Goal: Register for event/course

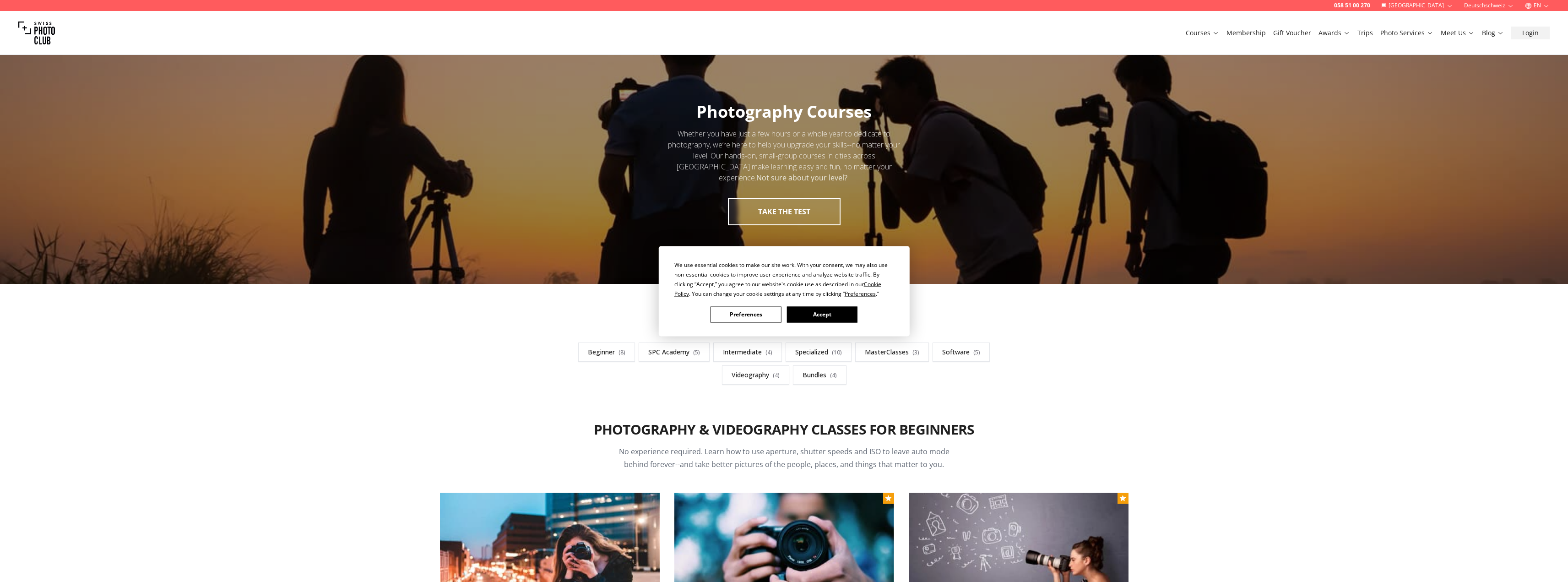
click at [1006, 486] on div "We use essential cookies to make our site work. With your consent, we may also …" at bounding box center [784, 291] width 1568 height 582
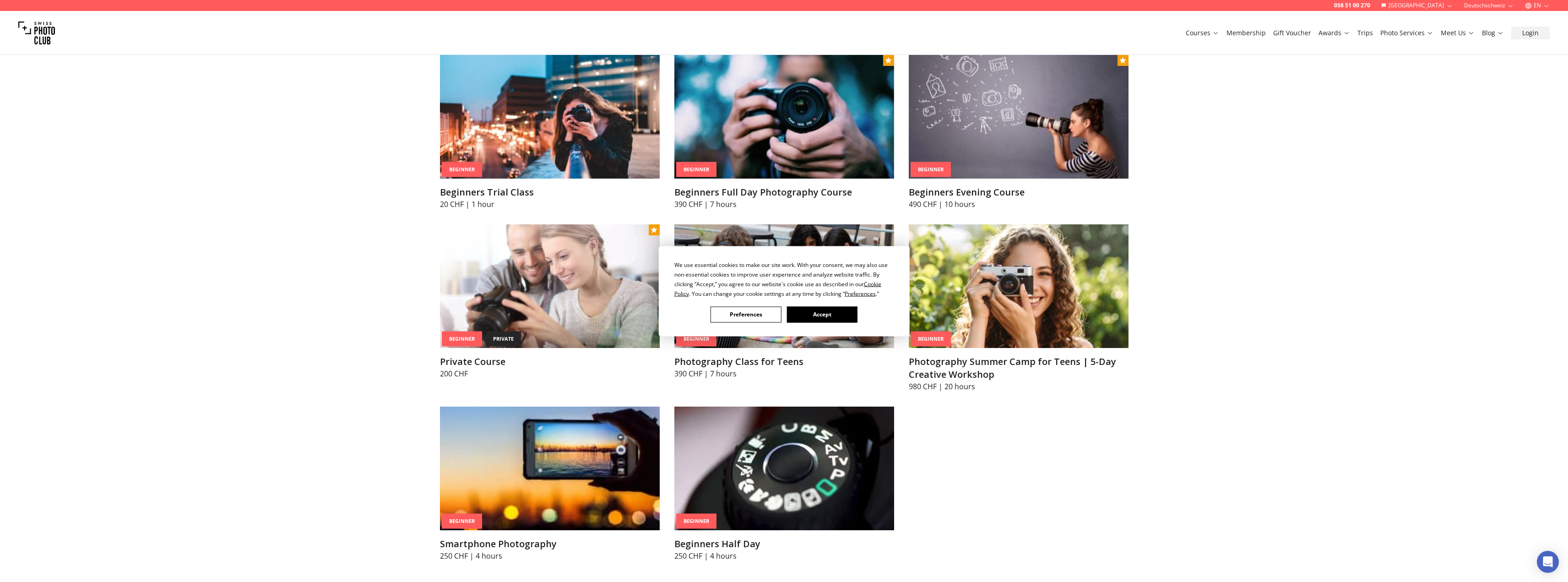
scroll to position [458, 0]
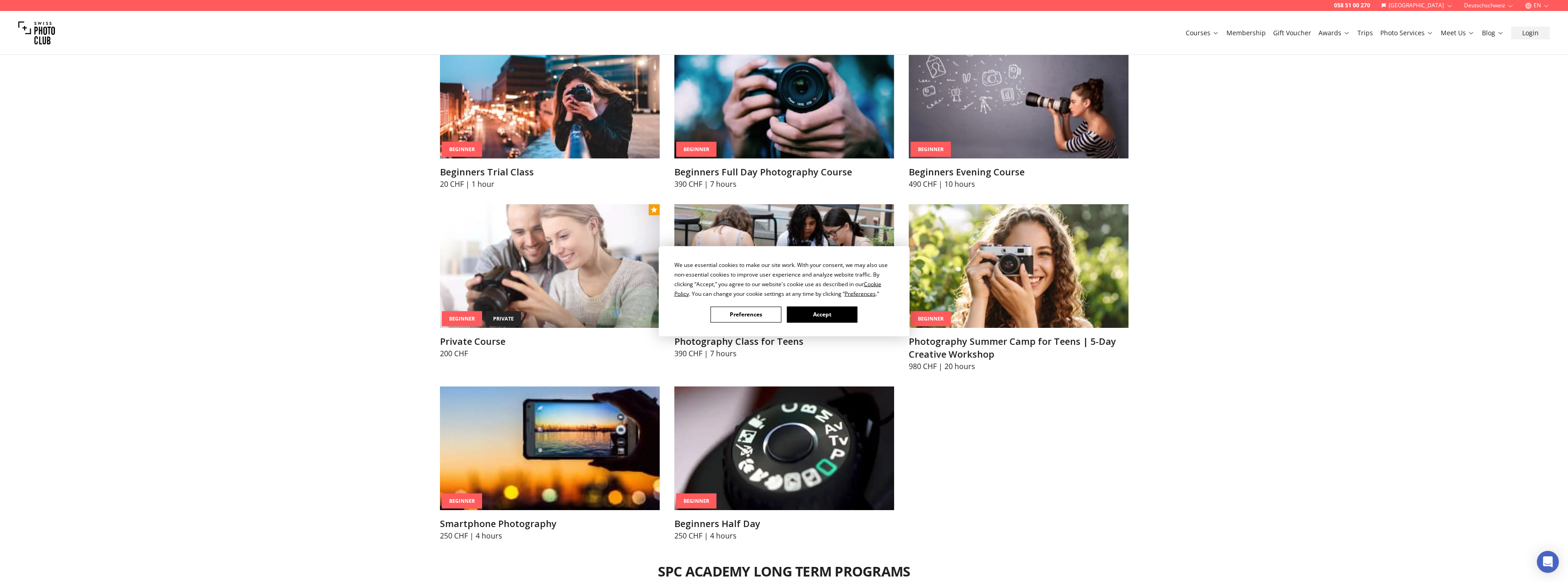
click at [544, 291] on div "We use essential cookies to make our site work. With your consent, we may also …" at bounding box center [784, 291] width 1568 height 582
click at [628, 236] on div "We use essential cookies to make our site work. With your consent, we may also …" at bounding box center [784, 291] width 1568 height 582
click at [503, 251] on div "We use essential cookies to make our site work. With your consent, we may also …" at bounding box center [784, 291] width 1568 height 582
click at [562, 296] on div "We use essential cookies to make our site work. With your consent, we may also …" at bounding box center [784, 291] width 1568 height 582
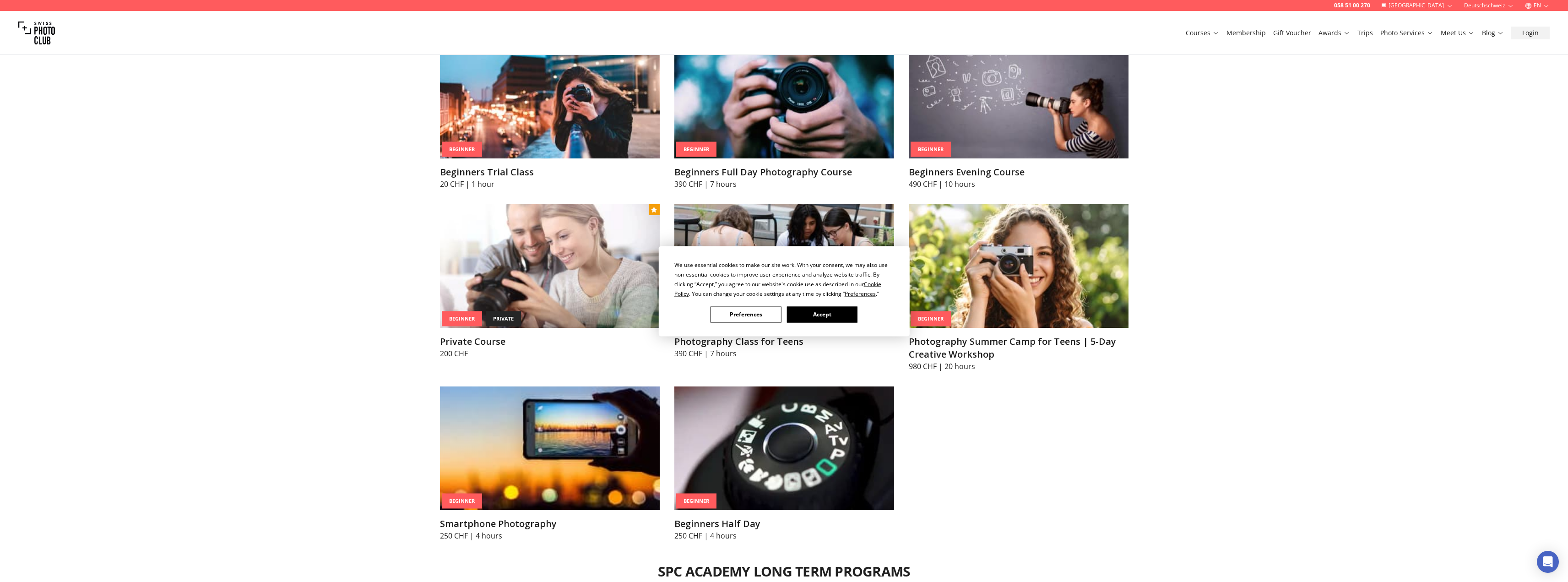
click at [838, 317] on button "Accept" at bounding box center [822, 314] width 71 height 16
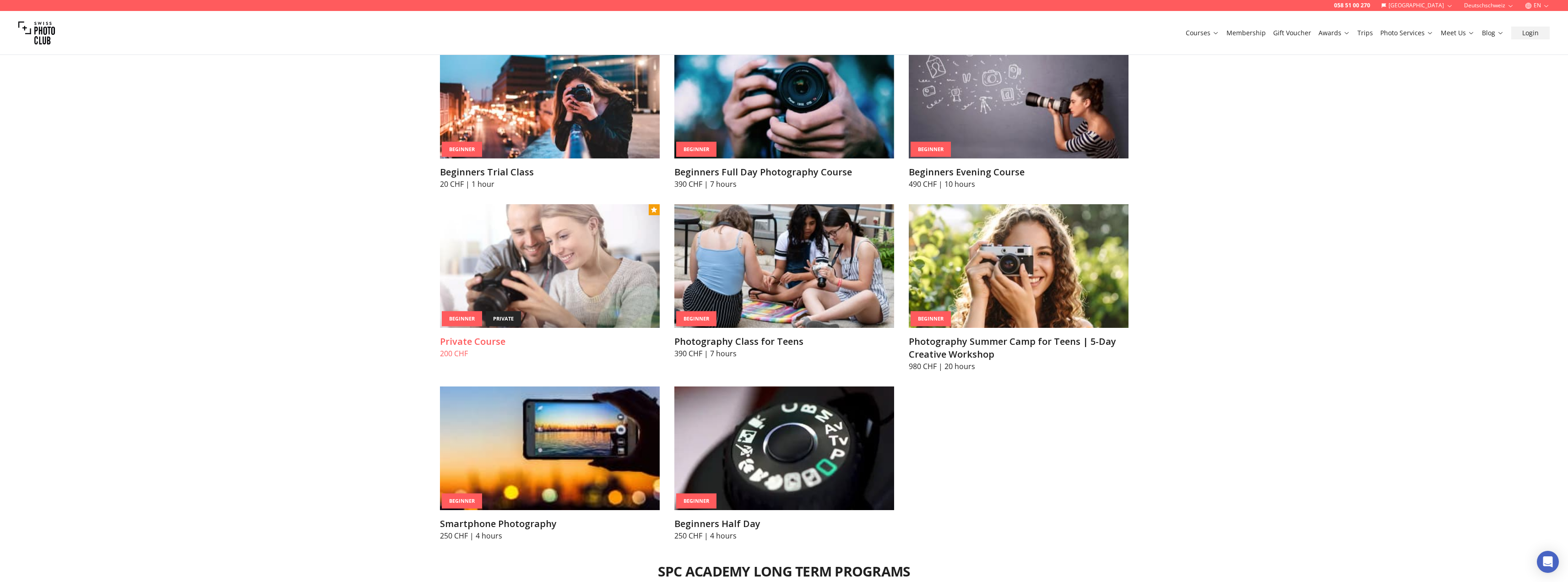
click at [573, 315] on img at bounding box center [550, 265] width 220 height 124
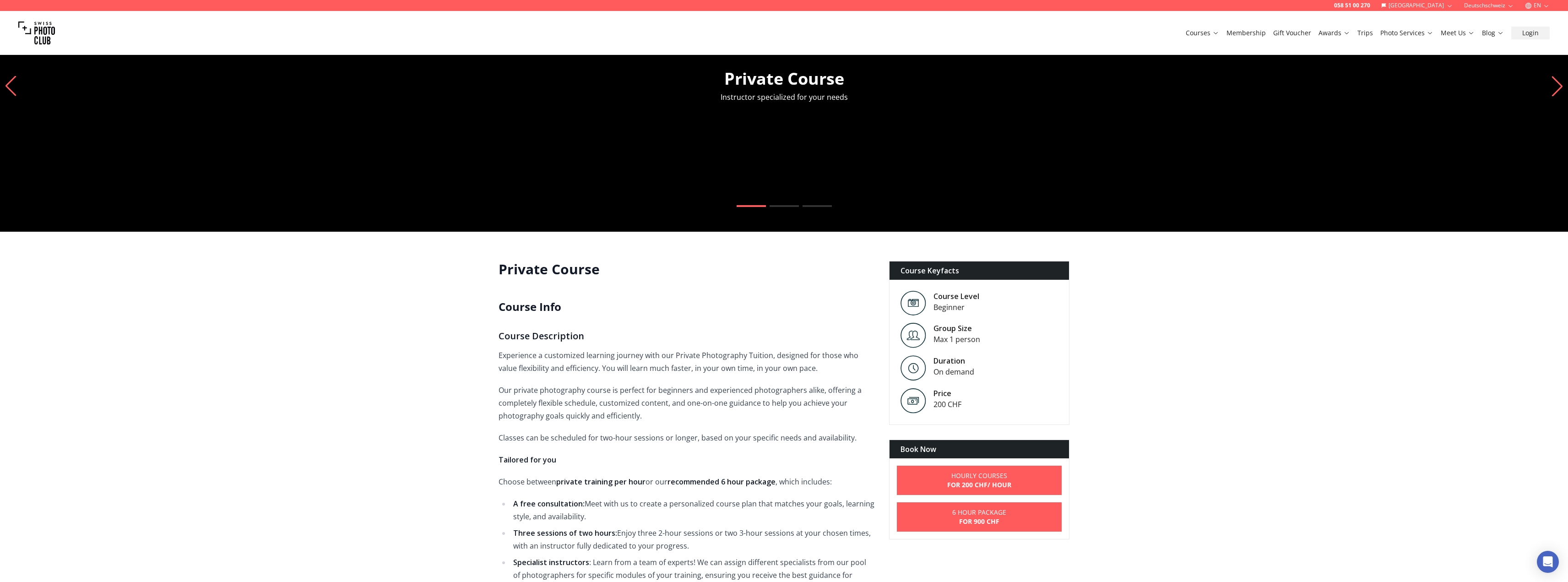
scroll to position [183, 0]
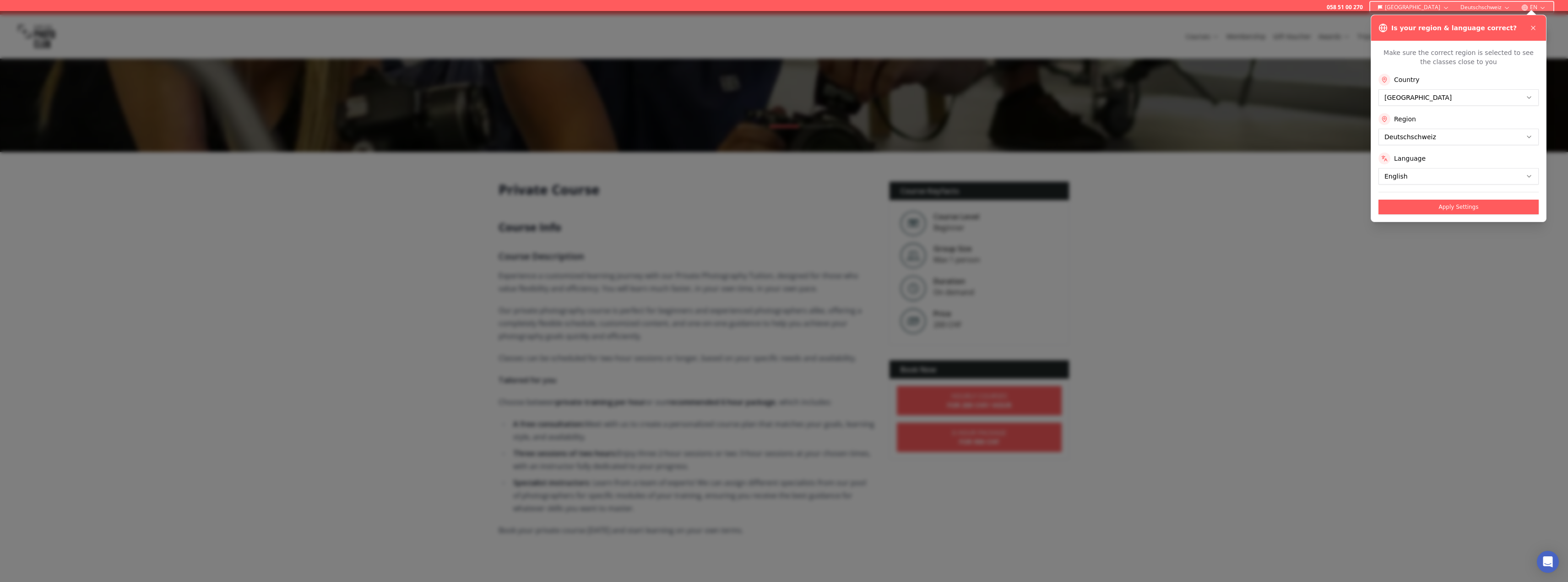
click at [1359, 282] on div at bounding box center [784, 296] width 1568 height 571
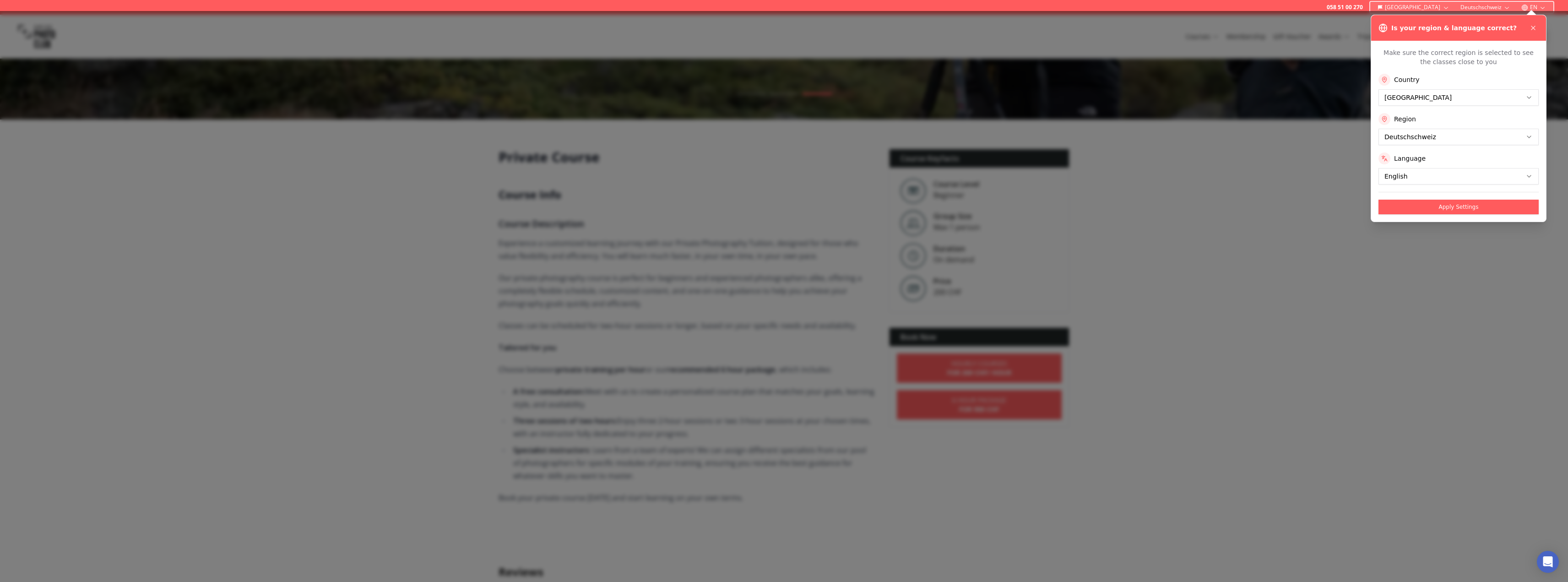
scroll to position [320, 0]
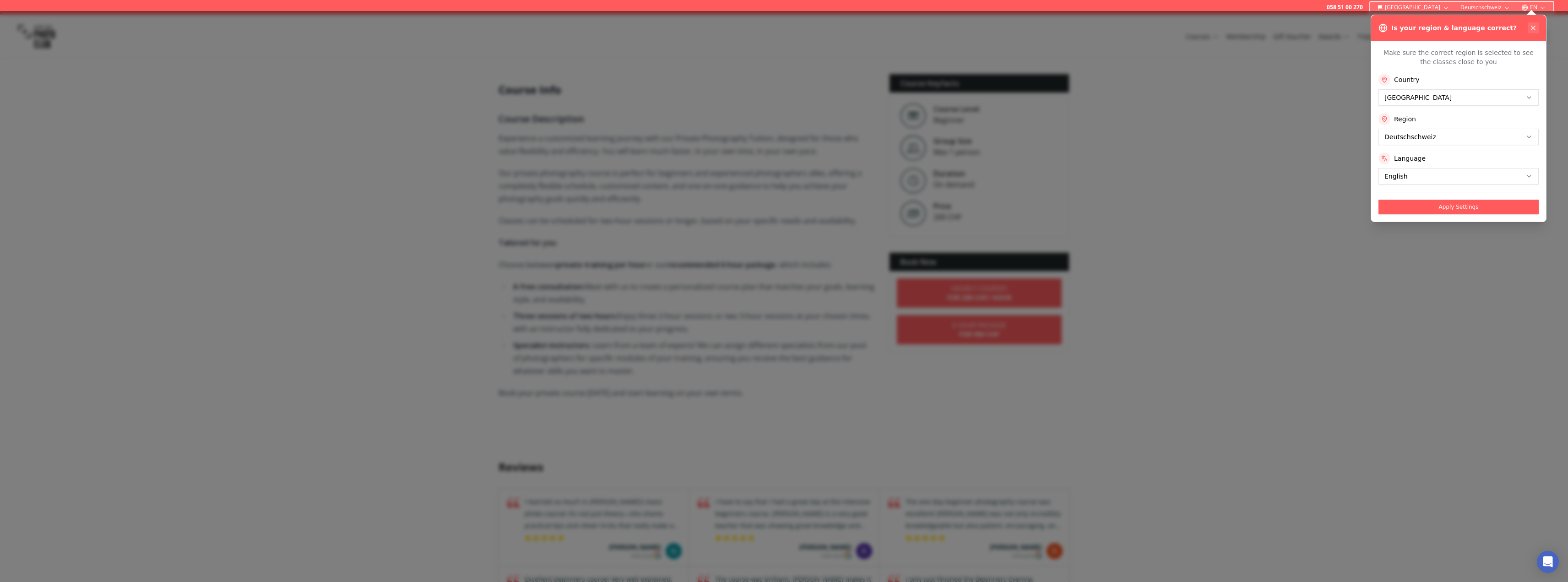
click at [1535, 29] on icon at bounding box center [1533, 28] width 7 height 7
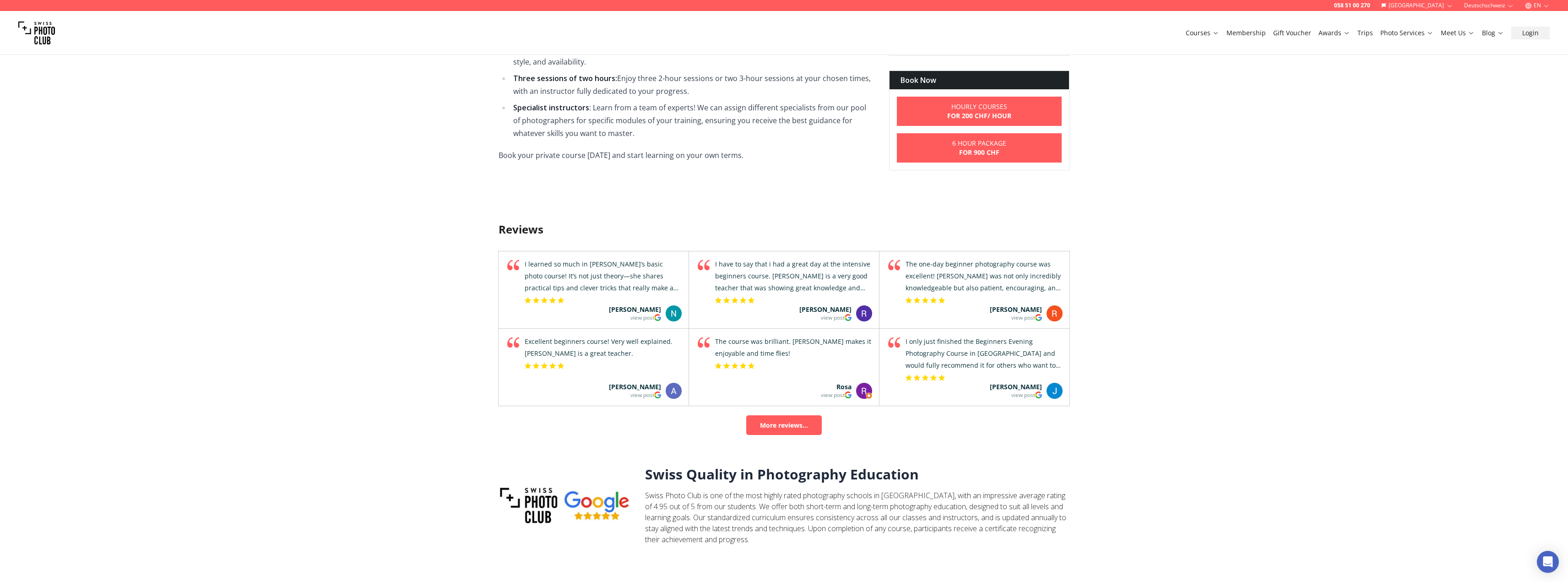
scroll to position [595, 0]
